Goal: Information Seeking & Learning: Learn about a topic

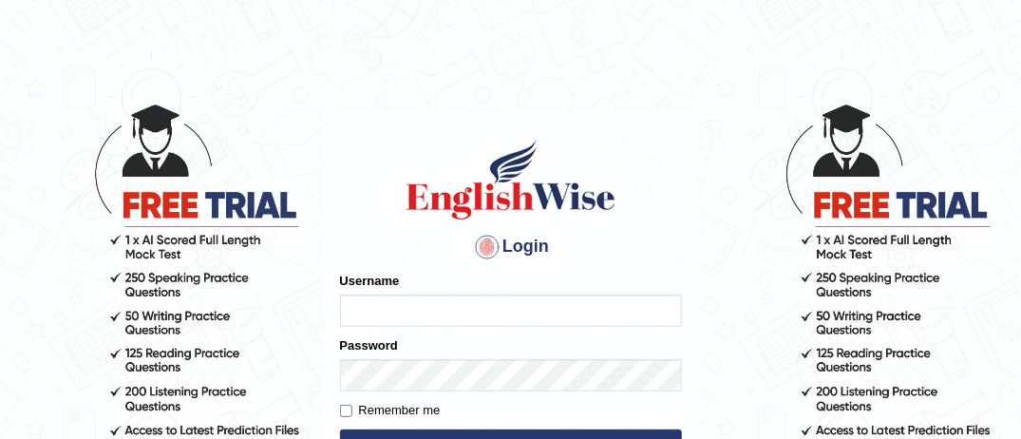
type input "MusekawalyaBota"
click at [343, 411] on input "Remember me" at bounding box center [346, 411] width 12 height 12
checkbox input "true"
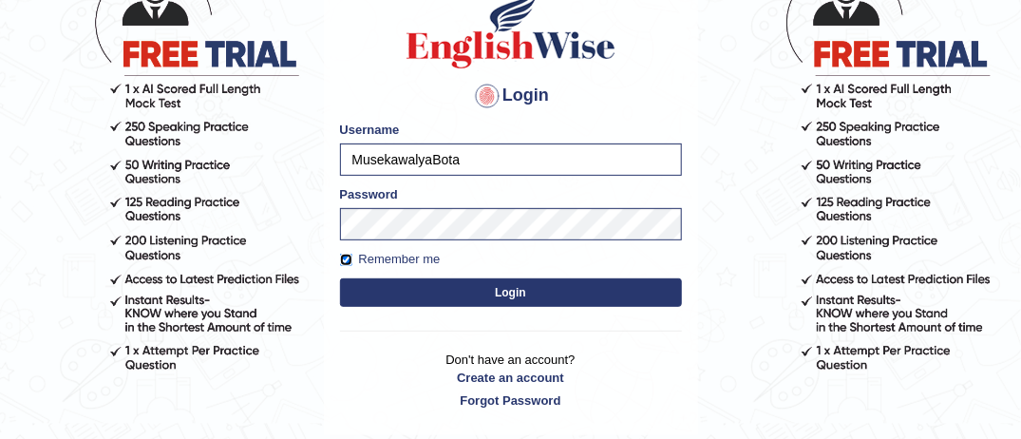
scroll to position [152, 0]
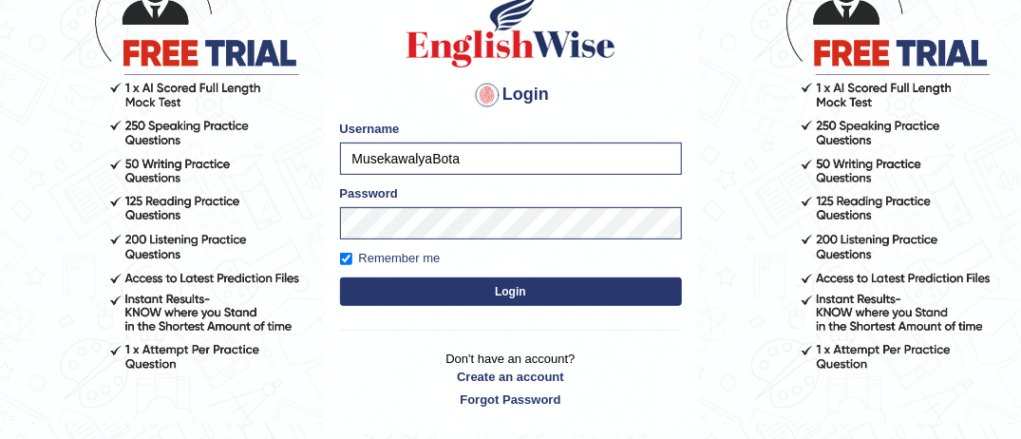
click at [618, 295] on button "Login" at bounding box center [511, 291] width 342 height 29
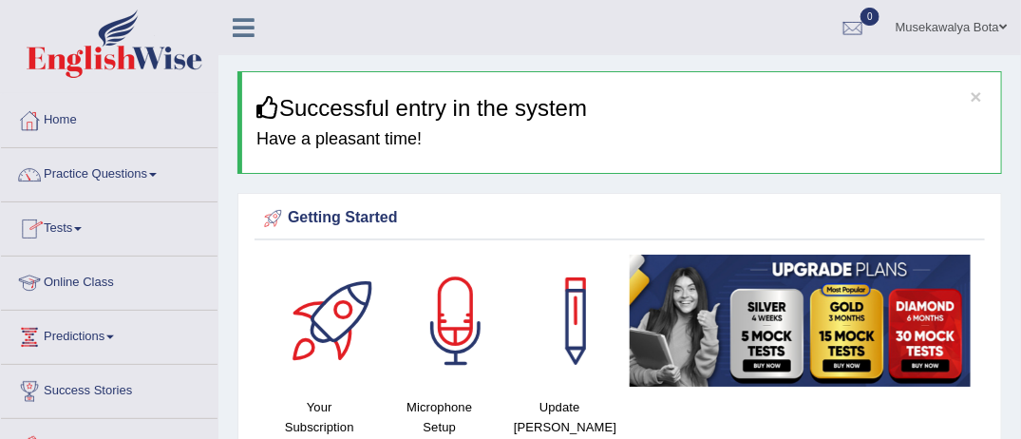
click at [86, 282] on link "Online Class" at bounding box center [109, 281] width 217 height 48
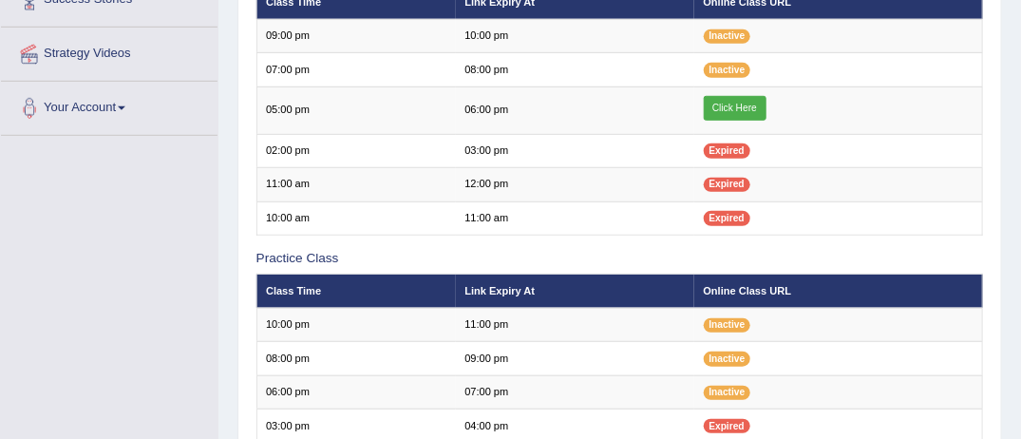
scroll to position [380, 0]
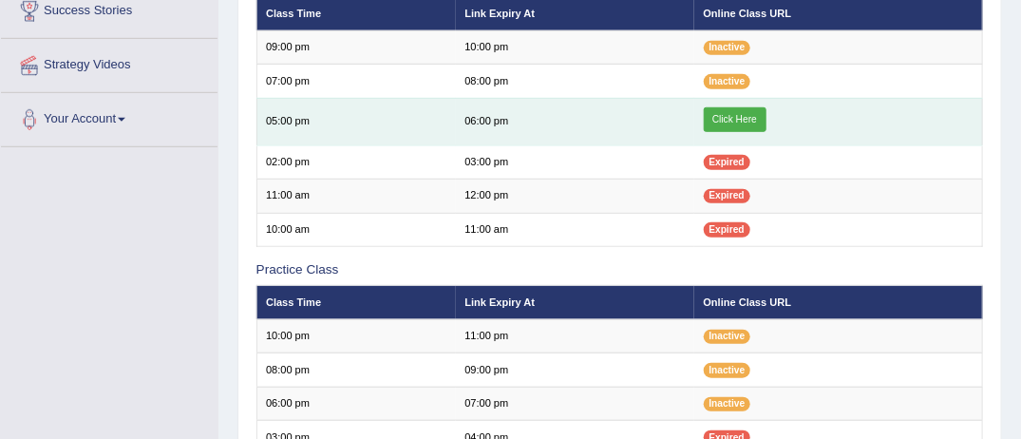
click at [749, 114] on link "Click Here" at bounding box center [735, 119] width 63 height 25
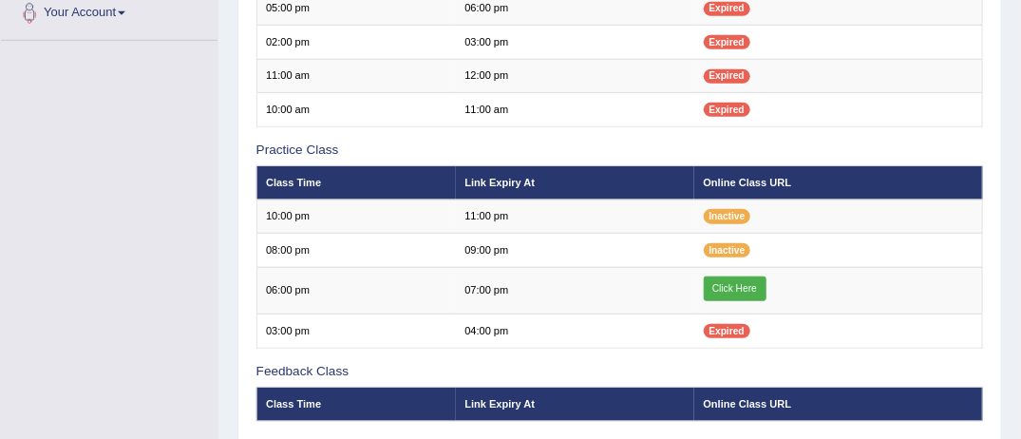
scroll to position [494, 0]
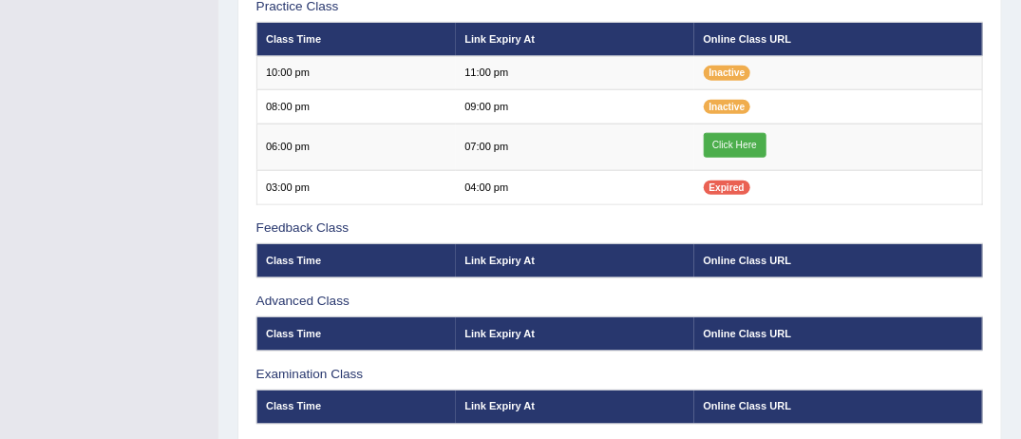
scroll to position [646, 0]
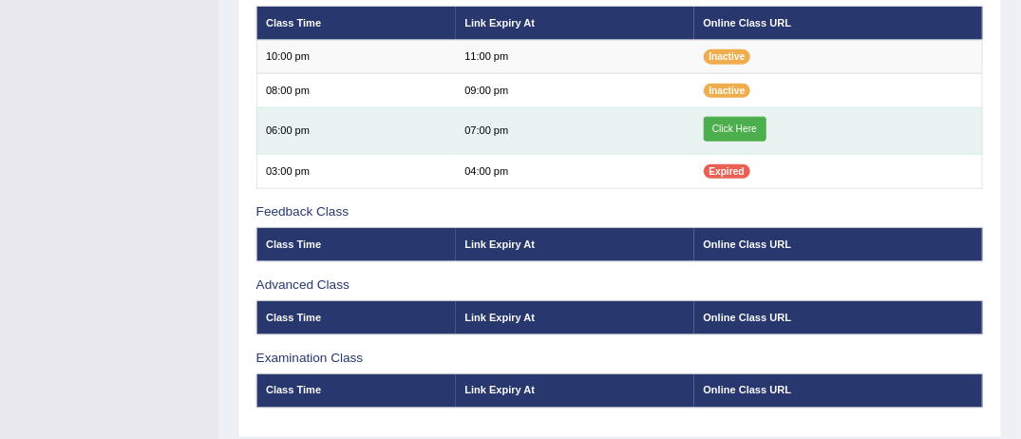
click at [756, 119] on link "Click Here" at bounding box center [735, 129] width 63 height 25
